Goal: Task Accomplishment & Management: Use online tool/utility

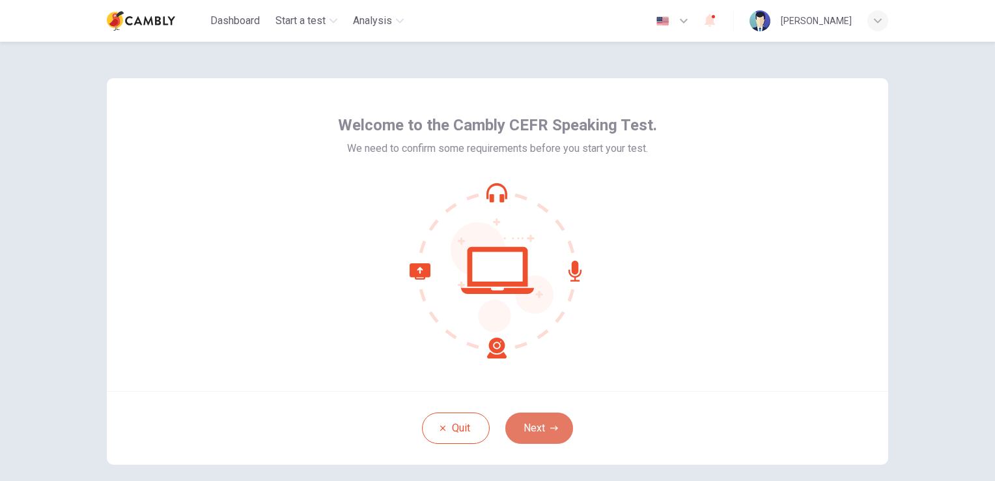
click at [544, 417] on button "Next" at bounding box center [539, 427] width 68 height 31
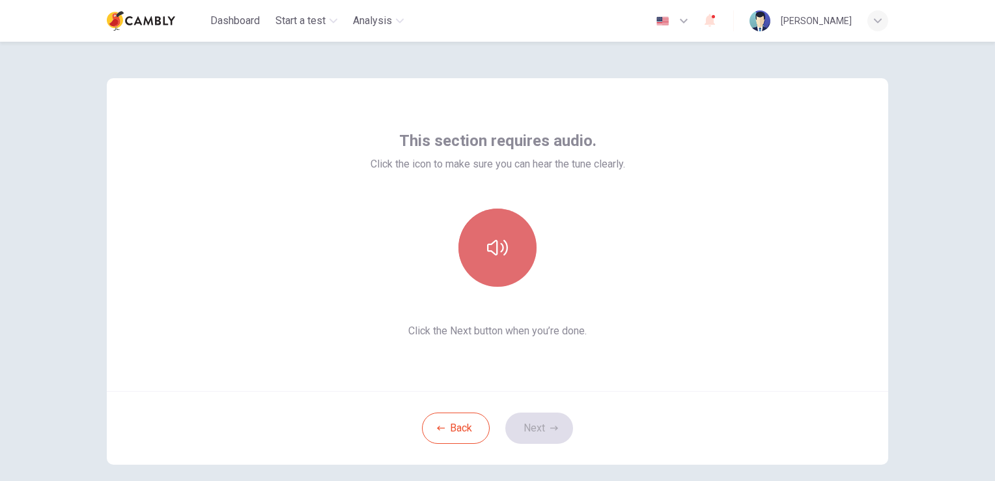
click at [488, 249] on icon "button" at bounding box center [497, 247] width 21 height 21
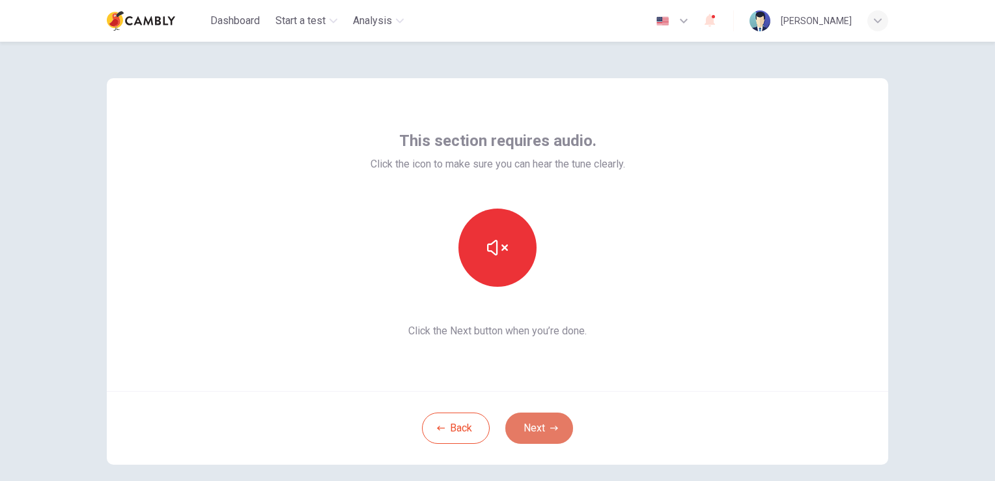
click at [539, 431] on button "Next" at bounding box center [539, 427] width 68 height 31
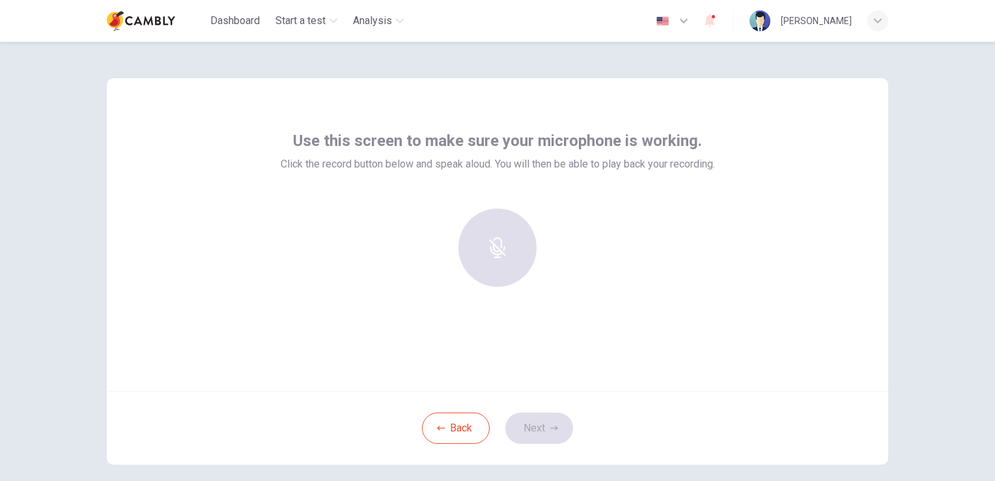
click at [479, 233] on div at bounding box center [497, 247] width 141 height 78
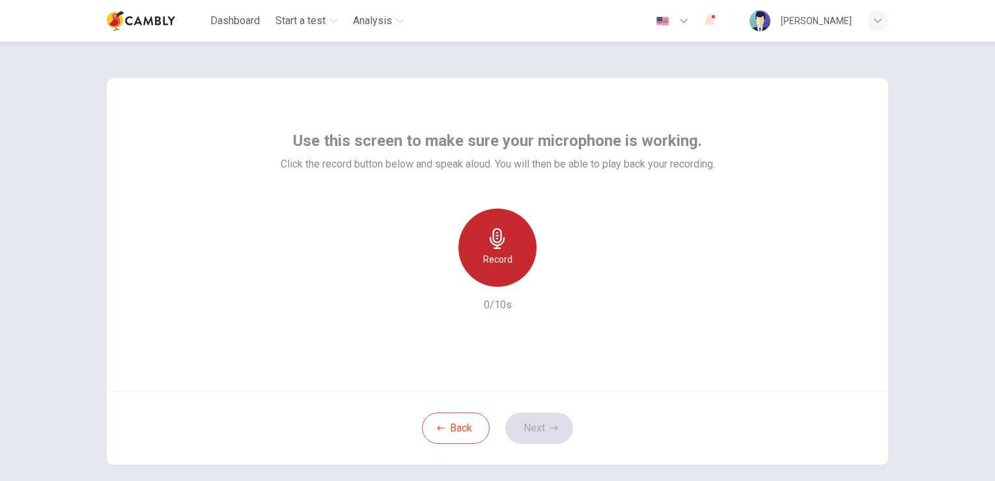
click at [503, 239] on icon "button" at bounding box center [497, 238] width 21 height 21
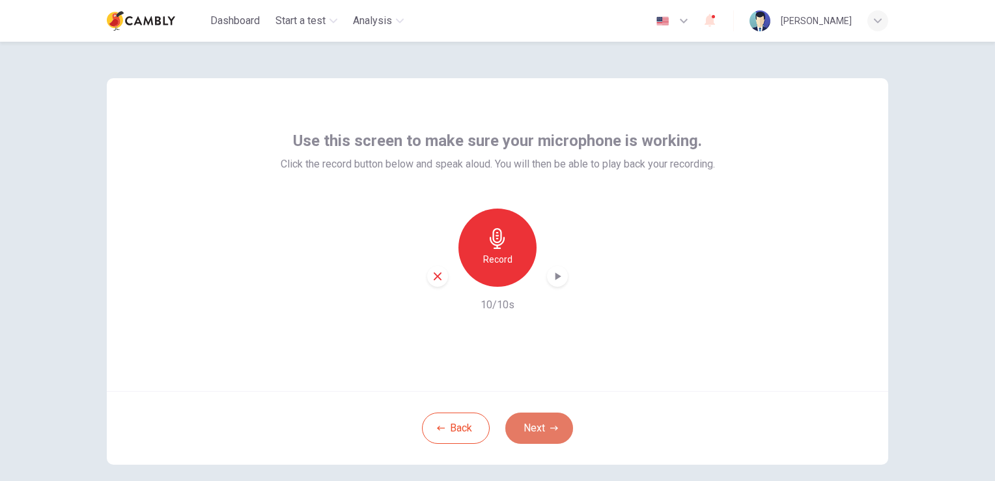
click at [537, 430] on button "Next" at bounding box center [539, 427] width 68 height 31
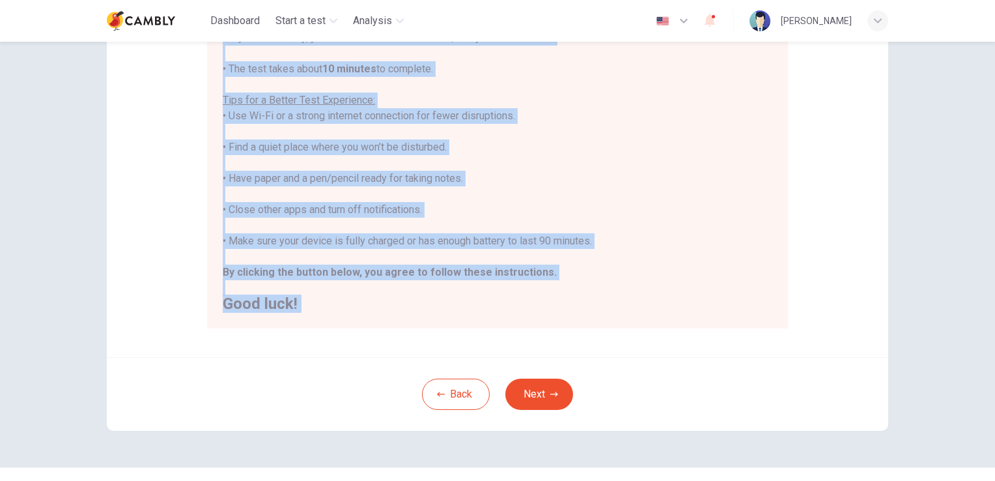
scroll to position [243, 0]
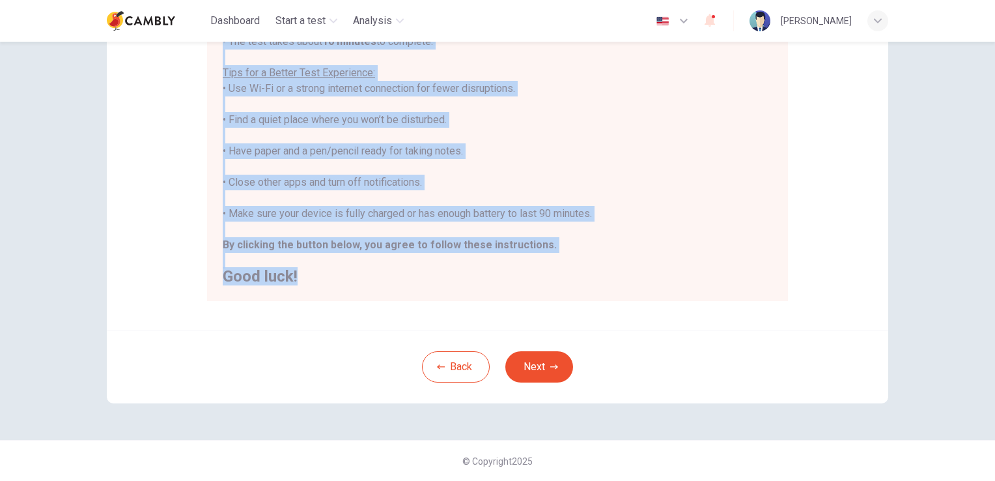
drag, startPoint x: 213, startPoint y: 198, endPoint x: 486, endPoint y: 273, distance: 282.9
click at [486, 273] on div "You are about to start a CEFR Speaking Test . Before You Start the Test: • Once…" at bounding box center [497, 112] width 581 height 377
drag, startPoint x: 486, startPoint y: 273, endPoint x: 440, endPoint y: 206, distance: 81.1
copy div "Before You Start the Test: • Once you start the test, you cannot pause it. • If…"
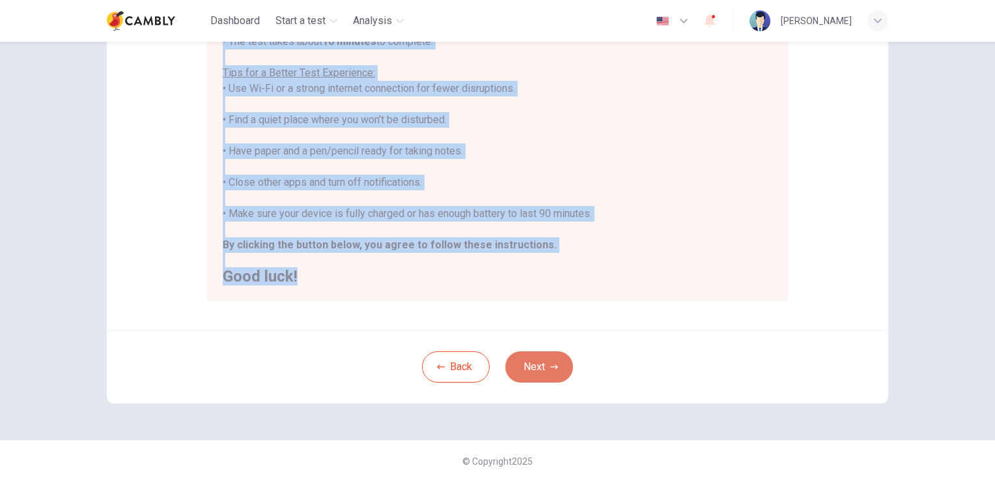
click at [528, 354] on button "Next" at bounding box center [539, 366] width 68 height 31
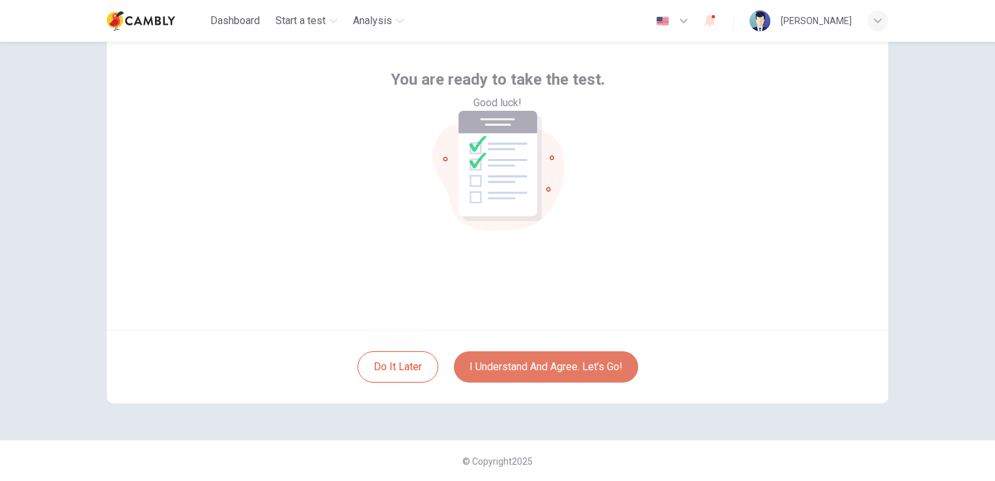
click at [529, 366] on button "I understand and agree. Let’s go!" at bounding box center [546, 366] width 184 height 31
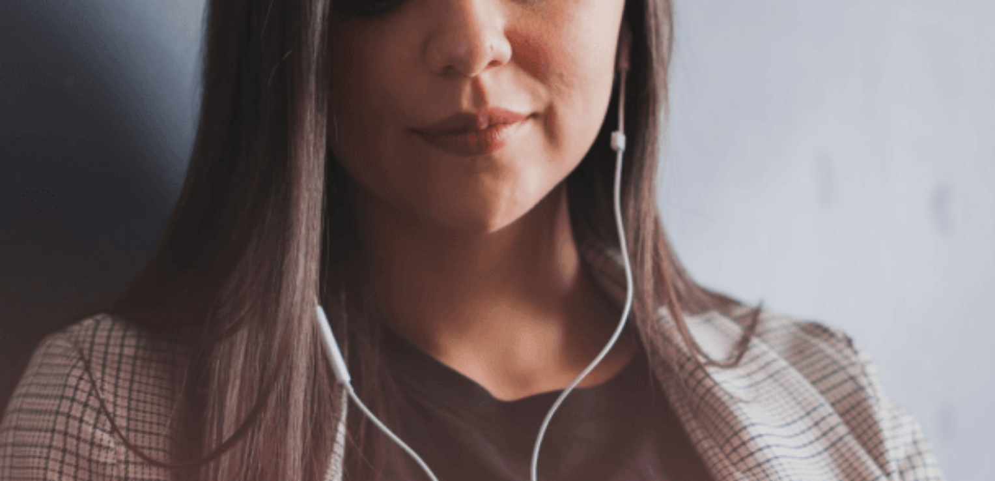
scroll to position [195, 0]
drag, startPoint x: 140, startPoint y: 75, endPoint x: 259, endPoint y: 161, distance: 146.9
click at [382, 158] on div "The Speaking Test will begin soon. Use a headset if available (recommended for …" at bounding box center [497, 87] width 995 height 141
drag, startPoint x: 141, startPoint y: 80, endPoint x: 341, endPoint y: 219, distance: 243.3
click at [341, 158] on div "The Speaking Test will begin soon. Use a headset if available (recommended for …" at bounding box center [497, 87] width 995 height 141
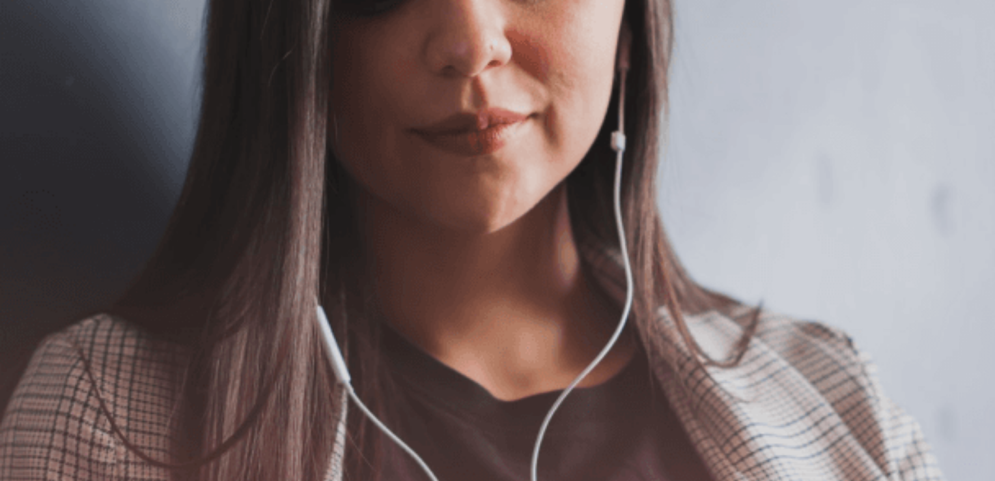
click at [37, 67] on button "Continue" at bounding box center [18, 91] width 37 height 49
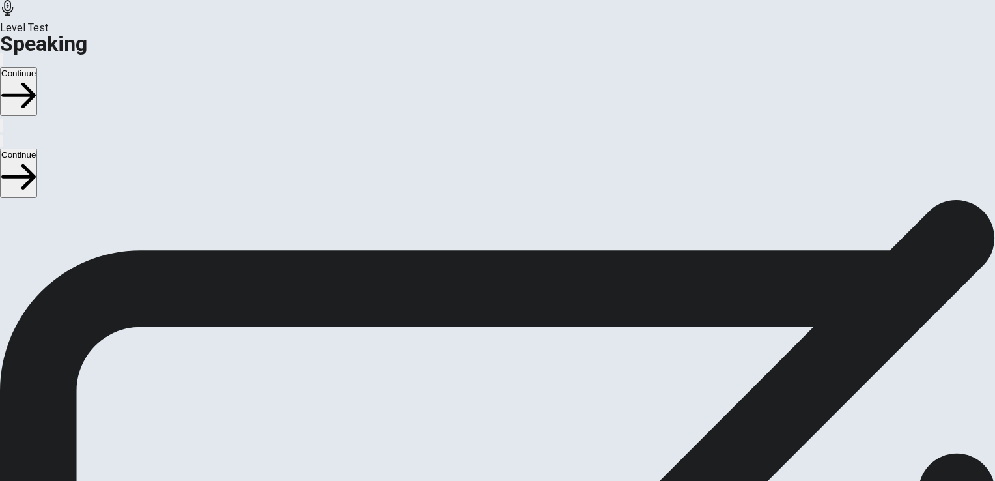
click at [37, 67] on button "Continue" at bounding box center [18, 91] width 37 height 49
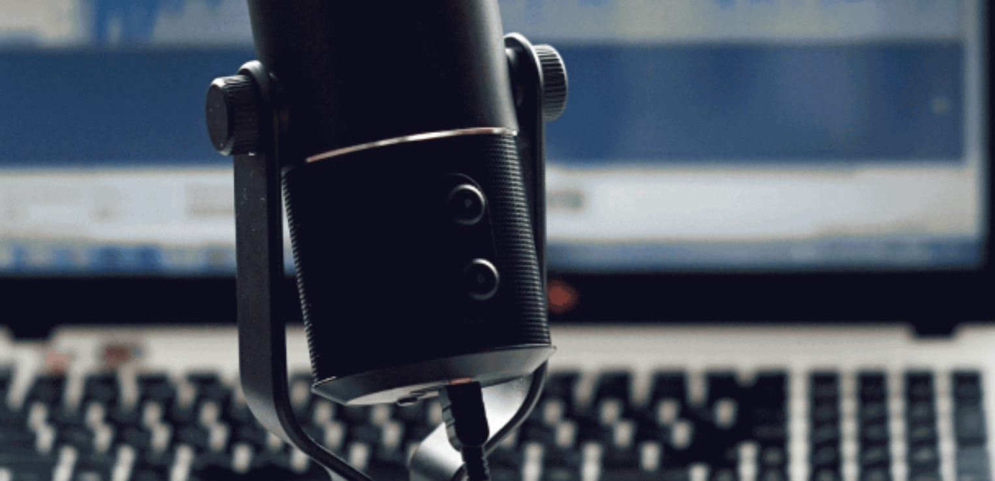
click at [37, 67] on button "Continue" at bounding box center [18, 91] width 37 height 49
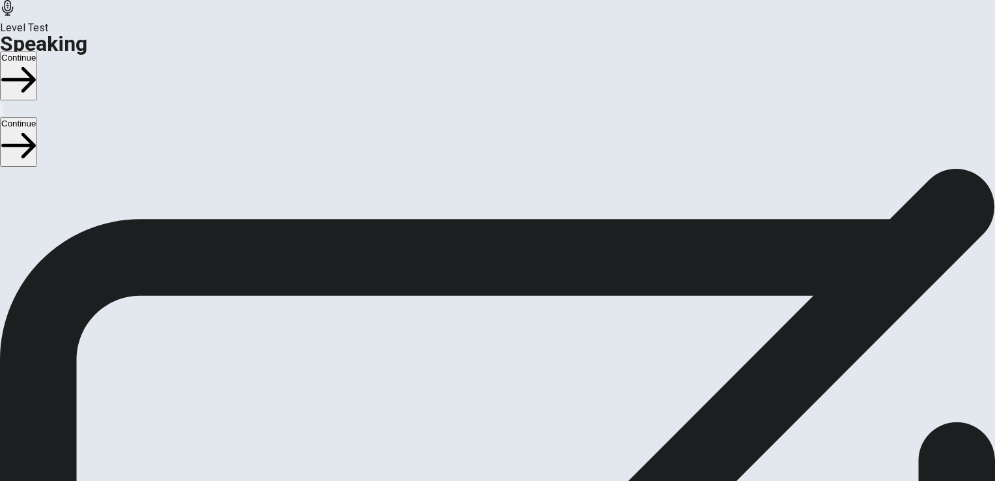
click at [37, 51] on button "Continue" at bounding box center [18, 75] width 37 height 49
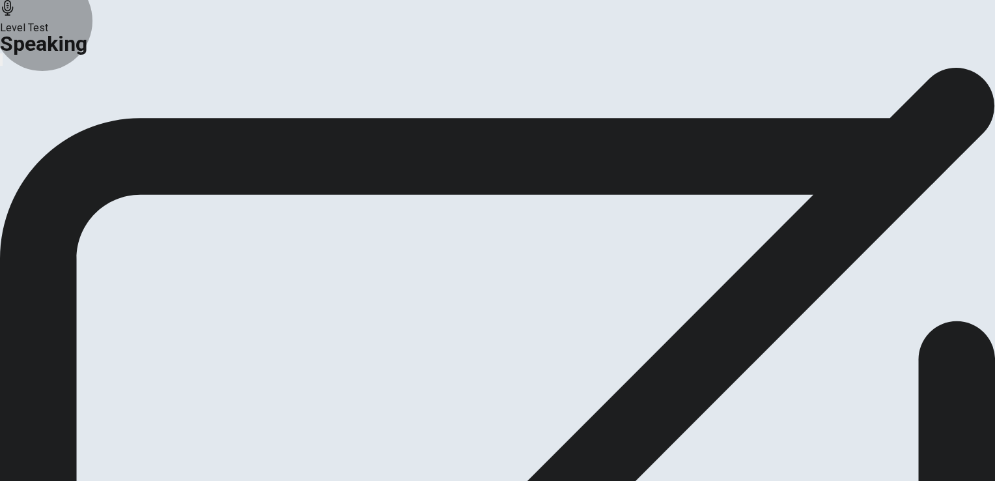
click at [104, 163] on button "Continue" at bounding box center [77, 154] width 53 height 18
